Goal: Task Accomplishment & Management: Manage account settings

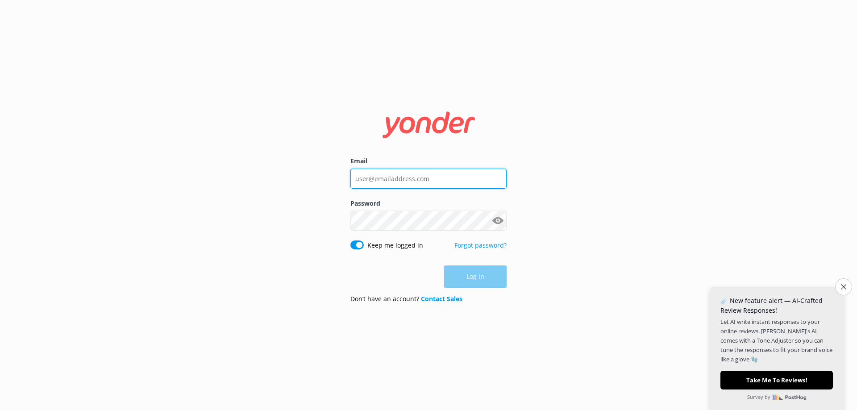
click at [443, 175] on input "Email" at bounding box center [428, 179] width 156 height 20
type input "[EMAIL_ADDRESS][DOMAIN_NAME]"
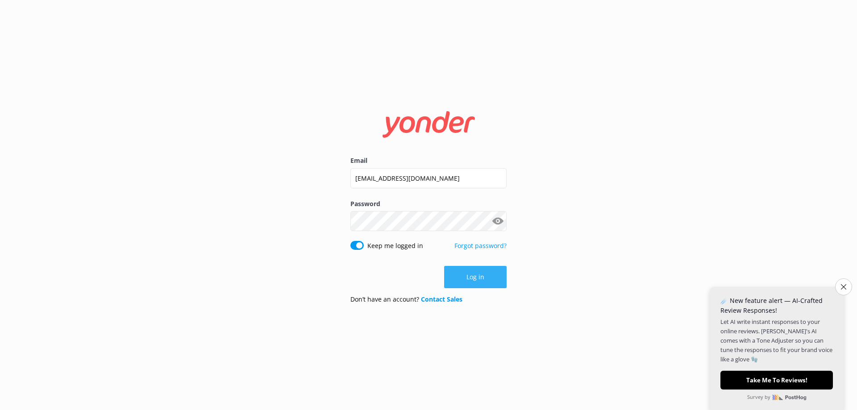
click at [468, 283] on button "Log in" at bounding box center [475, 277] width 62 height 22
